Goal: Navigation & Orientation: Find specific page/section

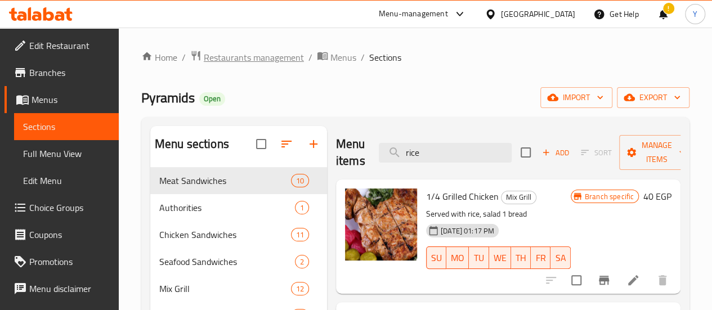
scroll to position [788, 0]
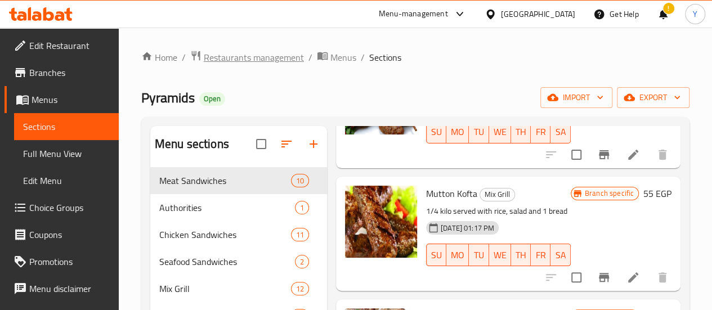
click at [243, 64] on span "Restaurants management" at bounding box center [254, 58] width 100 height 14
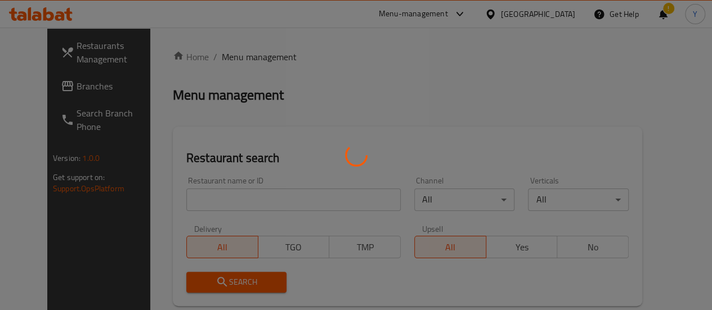
click at [44, 84] on div at bounding box center [356, 155] width 712 height 310
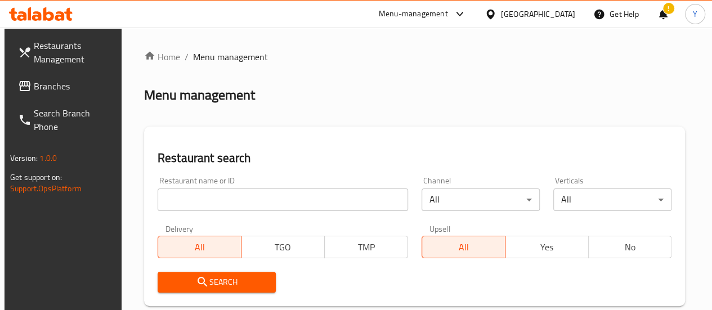
click at [44, 84] on div at bounding box center [356, 155] width 712 height 310
click at [44, 84] on span "Branches" at bounding box center [74, 86] width 81 height 14
